Goal: Information Seeking & Learning: Learn about a topic

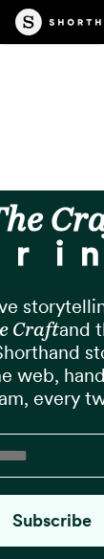
scroll to position [81465, 0]
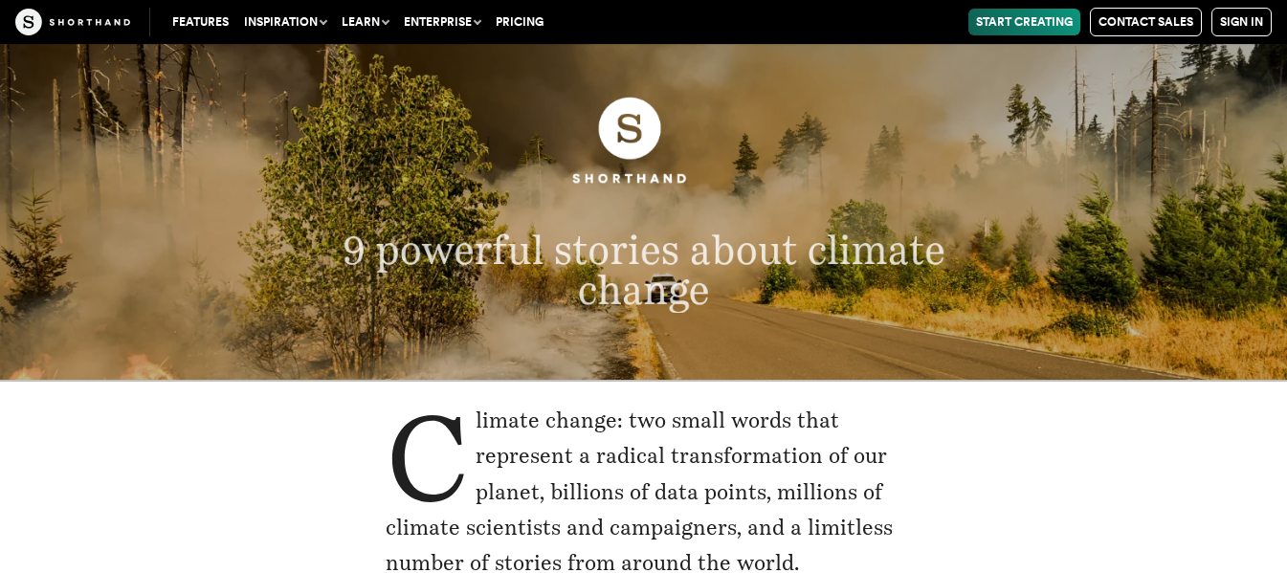
scroll to position [96, 0]
